Goal: Information Seeking & Learning: Learn about a topic

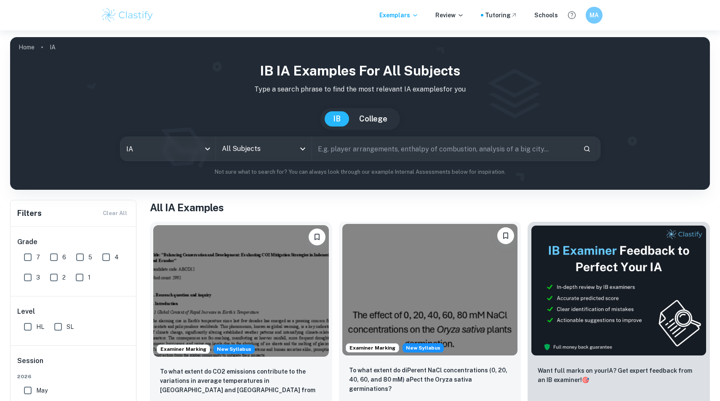
scroll to position [38, 0]
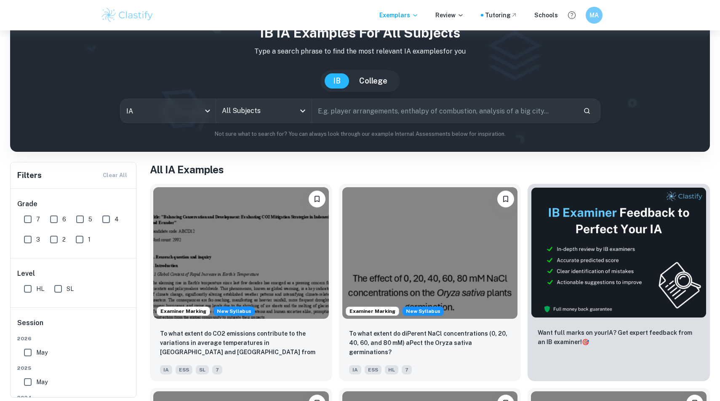
click at [284, 108] on input "All Subjects" at bounding box center [257, 111] width 75 height 16
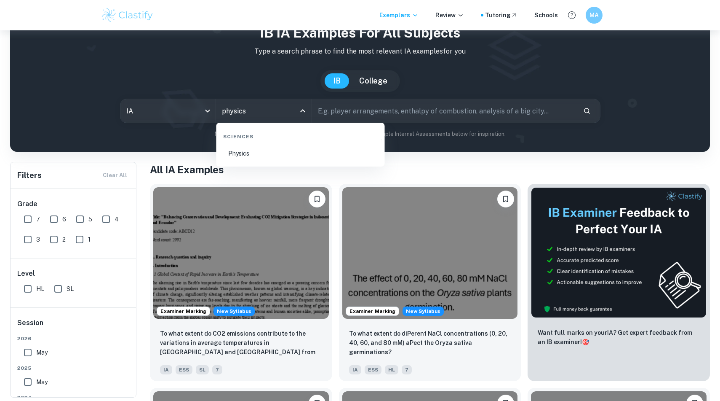
click at [292, 150] on li "Physics" at bounding box center [301, 153] width 162 height 19
type input "Physics"
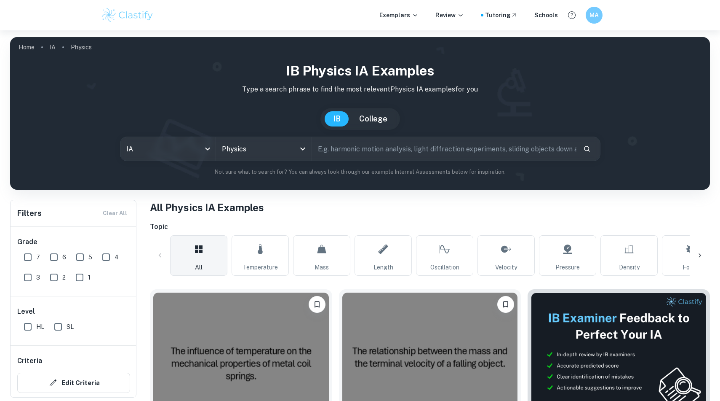
click at [348, 152] on input "text" at bounding box center [444, 149] width 264 height 24
type input "resistance"
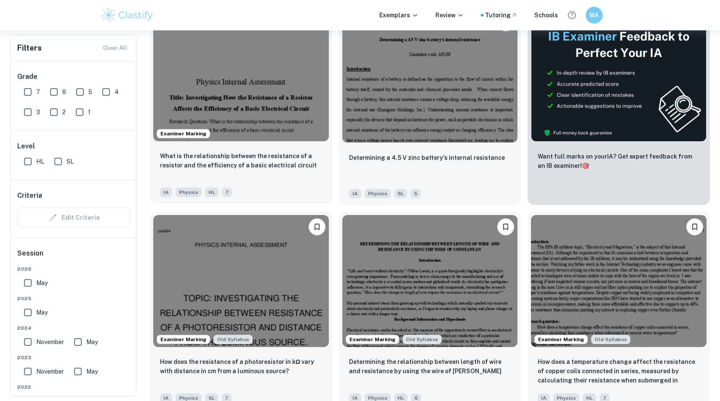
scroll to position [281, 0]
click at [276, 136] on img at bounding box center [241, 75] width 176 height 131
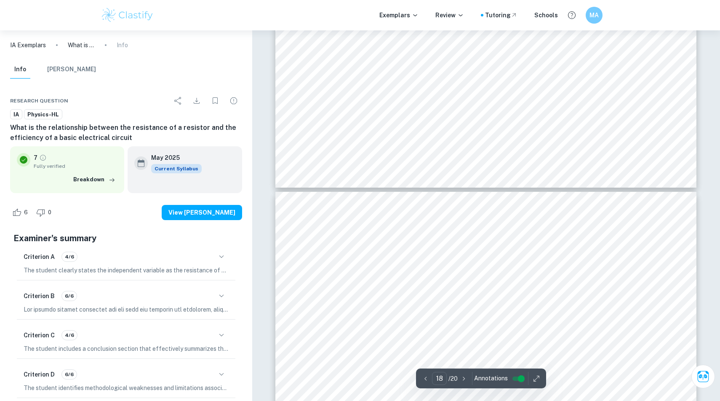
scroll to position [9283, 0]
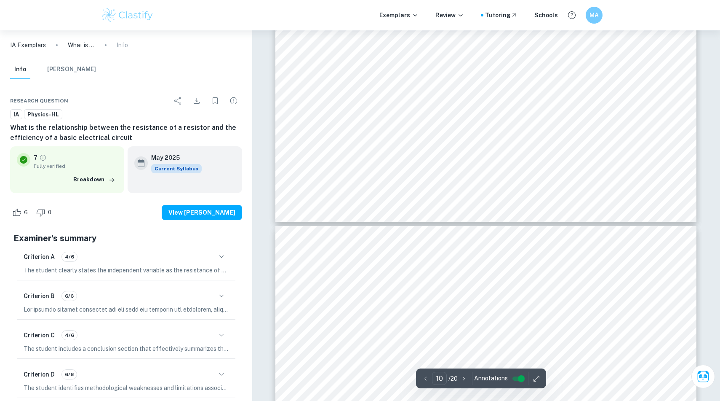
type input "9"
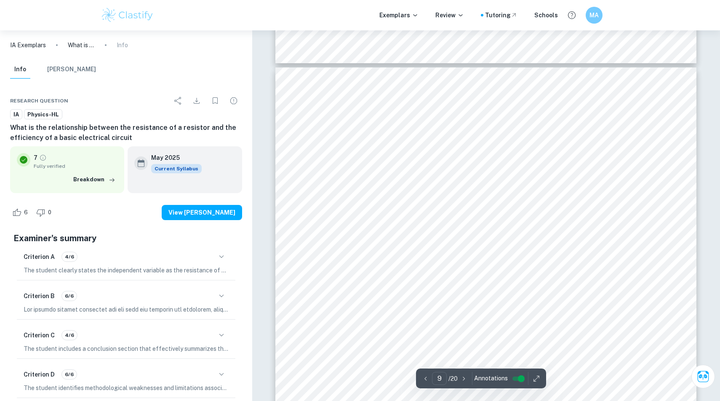
scroll to position [4334, 0]
